Goal: Task Accomplishment & Management: Complete application form

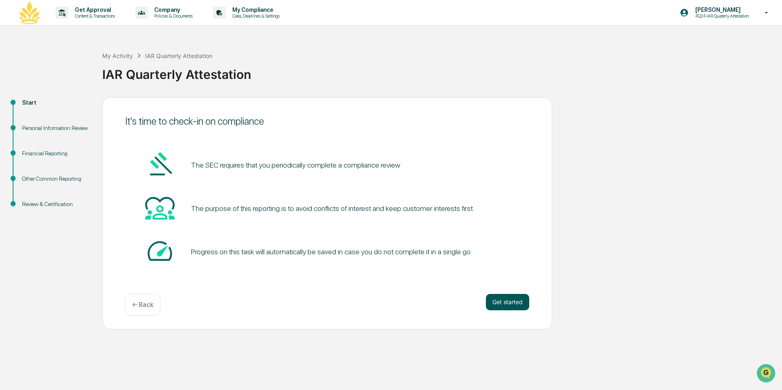
click at [510, 303] on button "Get started" at bounding box center [507, 302] width 43 height 16
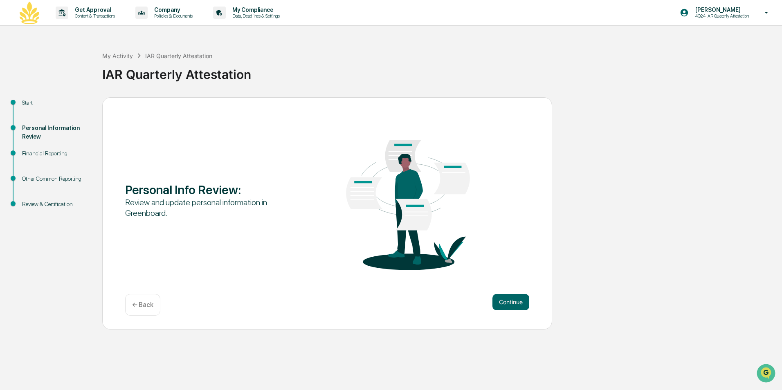
click at [510, 303] on button "Continue" at bounding box center [510, 302] width 37 height 16
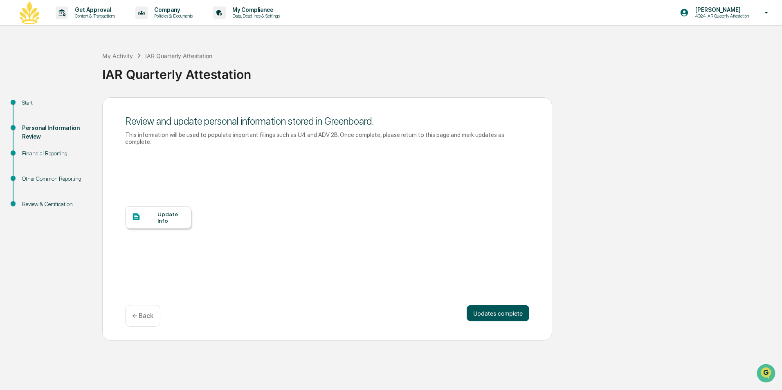
click at [499, 306] on button "Updates complete" at bounding box center [498, 313] width 63 height 16
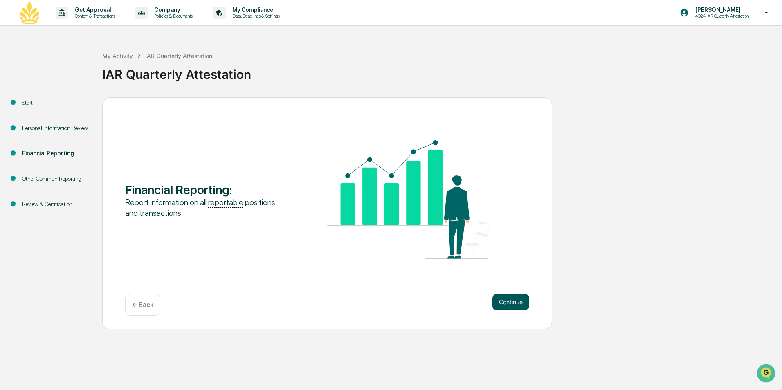
click at [505, 305] on button "Continue" at bounding box center [510, 302] width 37 height 16
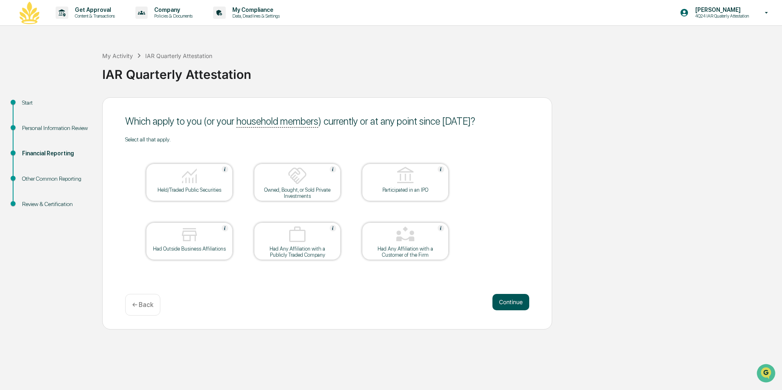
click at [511, 301] on button "Continue" at bounding box center [510, 302] width 37 height 16
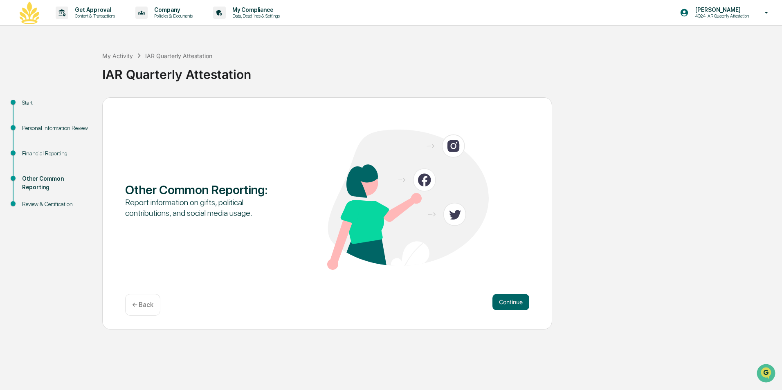
click at [511, 301] on button "Continue" at bounding box center [510, 302] width 37 height 16
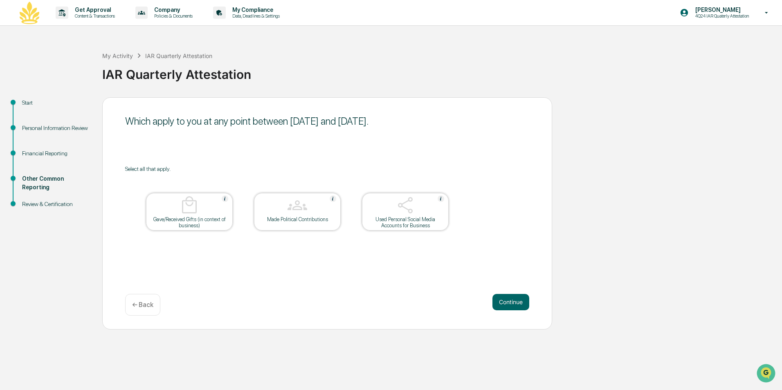
click at [511, 301] on button "Continue" at bounding box center [510, 302] width 37 height 16
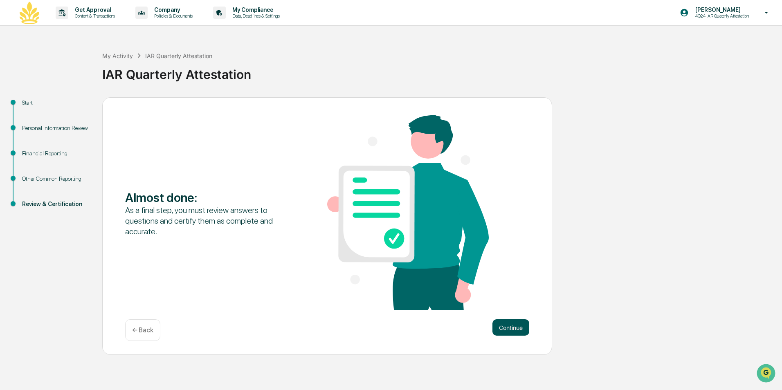
click at [513, 327] on button "Continue" at bounding box center [510, 327] width 37 height 16
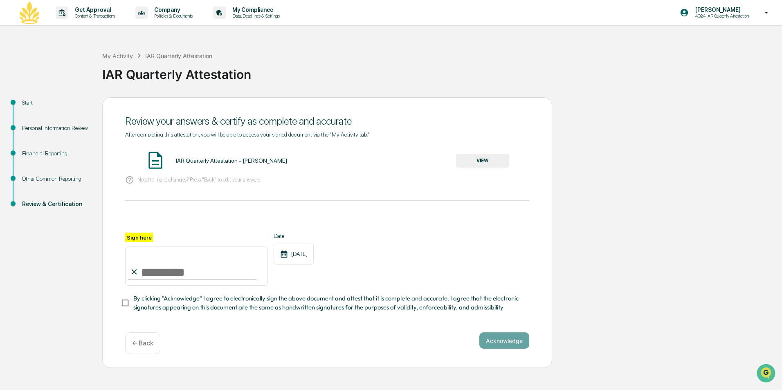
click at [488, 161] on button "VIEW" at bounding box center [482, 161] width 53 height 14
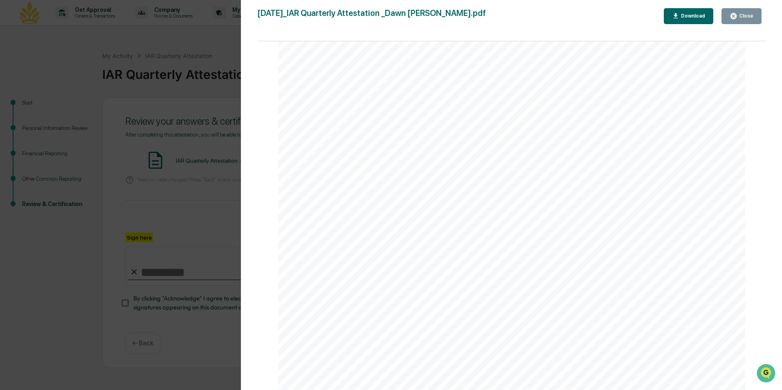
scroll to position [1707, 0]
click at [747, 17] on div "Close" at bounding box center [745, 16] width 16 height 6
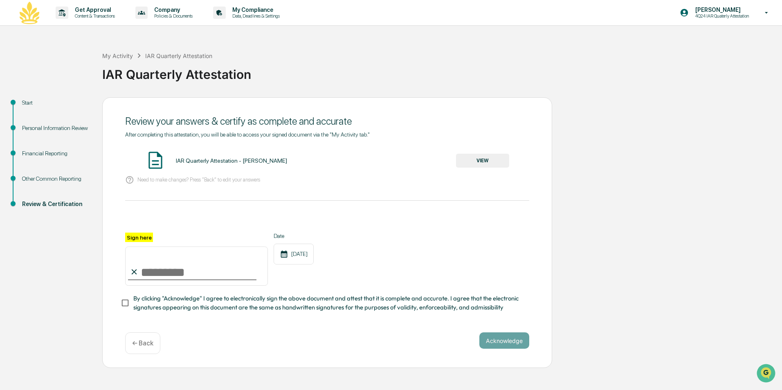
click at [183, 276] on input "Sign here" at bounding box center [196, 266] width 143 height 39
type input "**********"
click at [500, 342] on button "Acknowledge" at bounding box center [504, 340] width 50 height 16
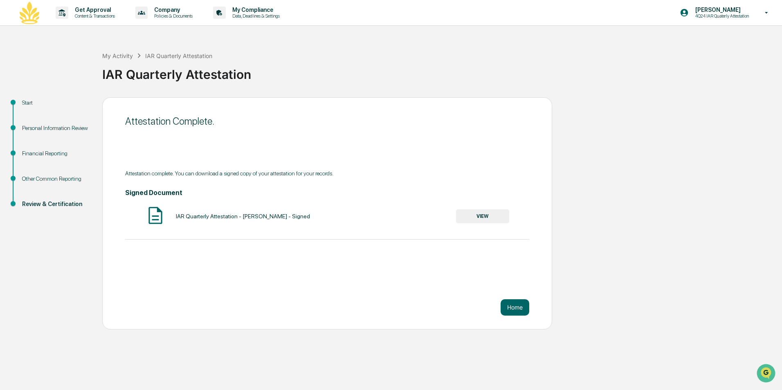
click at [485, 216] on button "VIEW" at bounding box center [482, 216] width 53 height 14
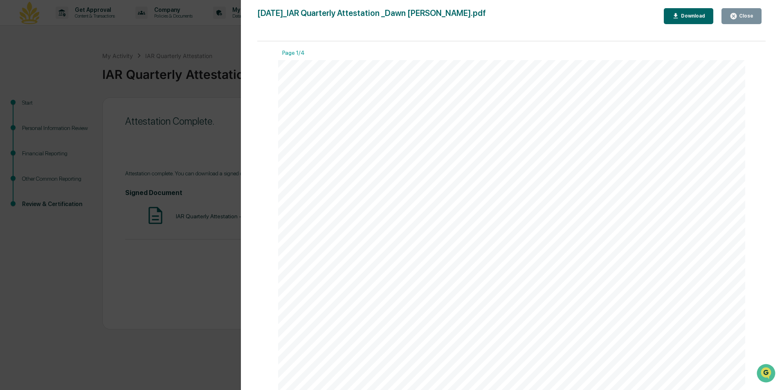
click at [677, 15] on icon "button" at bounding box center [676, 15] width 4 height 5
click at [771, 155] on div "Version History [DATE] 05:34 PM [PERSON_NAME] [DATE]_IAR Quarterly Attestation …" at bounding box center [511, 203] width 541 height 406
